Goal: Subscribe to service/newsletter

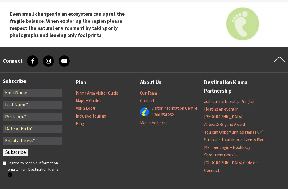
scroll to position [1524, 0]
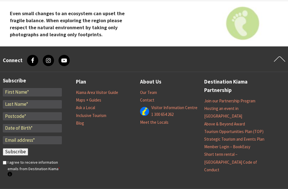
click at [32, 88] on input "*" at bounding box center [32, 92] width 59 height 8
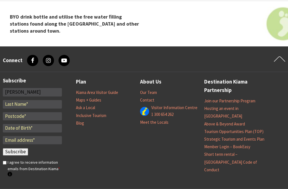
type input "[PERSON_NAME]"
click at [35, 100] on input "*" at bounding box center [32, 104] width 59 height 8
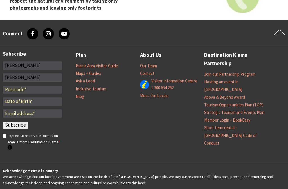
type input "[PERSON_NAME]"
click at [35, 85] on input "*" at bounding box center [32, 89] width 59 height 8
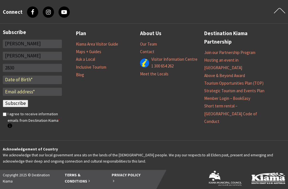
scroll to position [1576, 0]
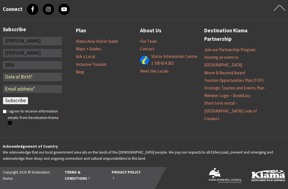
type input "2830"
click at [15, 85] on input "Email *" at bounding box center [32, 89] width 59 height 8
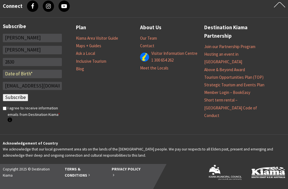
type input "[EMAIL_ADDRESS][DOMAIN_NAME]"
checkbox input "true"
click at [5, 107] on input "I agree to receive information emails from Destination Kiama * Destination Kiam…" at bounding box center [5, 109] width 4 height 4
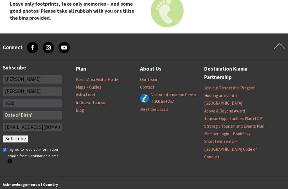
click at [20, 135] on input "Subscribe" at bounding box center [15, 138] width 25 height 7
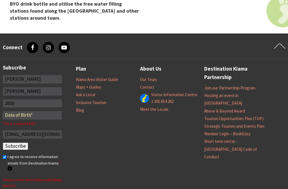
click at [29, 130] on input "[EMAIL_ADDRESS][DOMAIN_NAME]" at bounding box center [32, 134] width 59 height 8
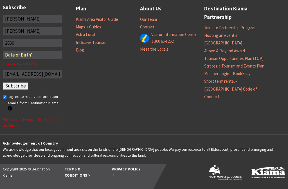
click at [38, 51] on input "text" at bounding box center [32, 55] width 59 height 8
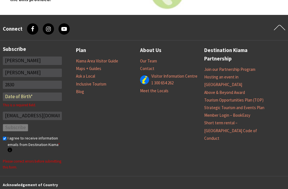
scroll to position [1556, 0]
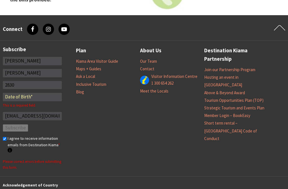
click at [43, 93] on input "text" at bounding box center [32, 97] width 59 height 8
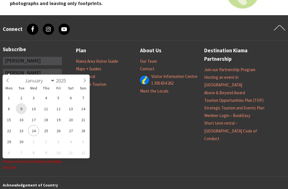
click at [17, 106] on span "9" at bounding box center [21, 108] width 11 height 11
type input "[DATE]"
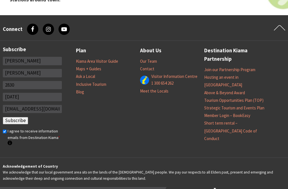
scroll to position [1537, 0]
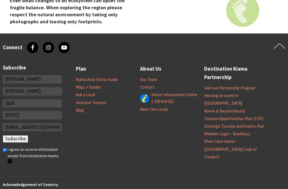
click at [19, 135] on input "Subscribe" at bounding box center [15, 138] width 25 height 7
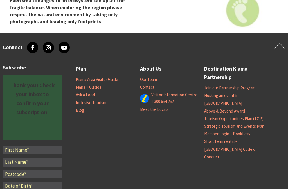
checkbox input "true"
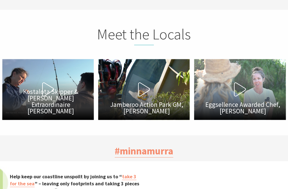
scroll to position [1364, 0]
